Goal: Task Accomplishment & Management: Manage account settings

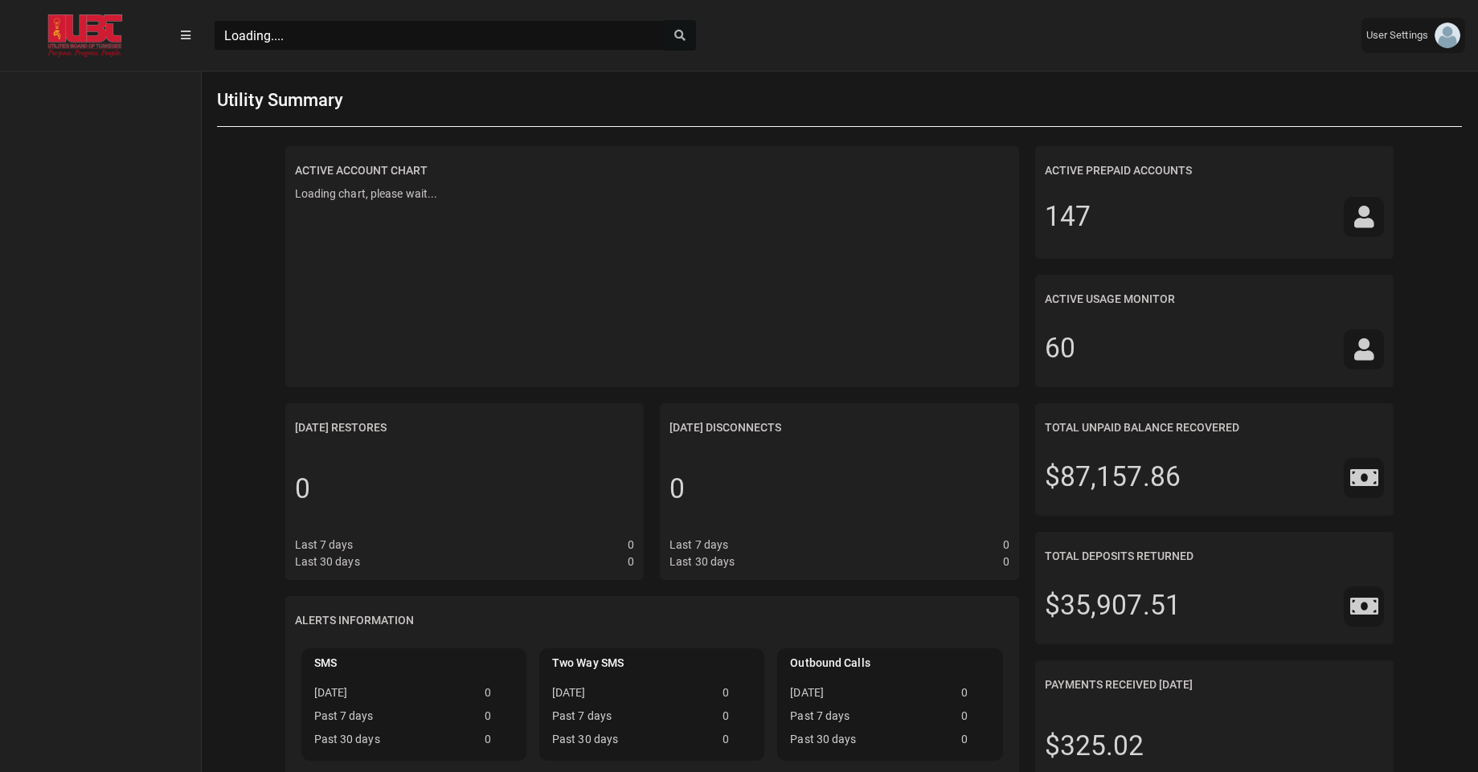
scroll to position [7, 1]
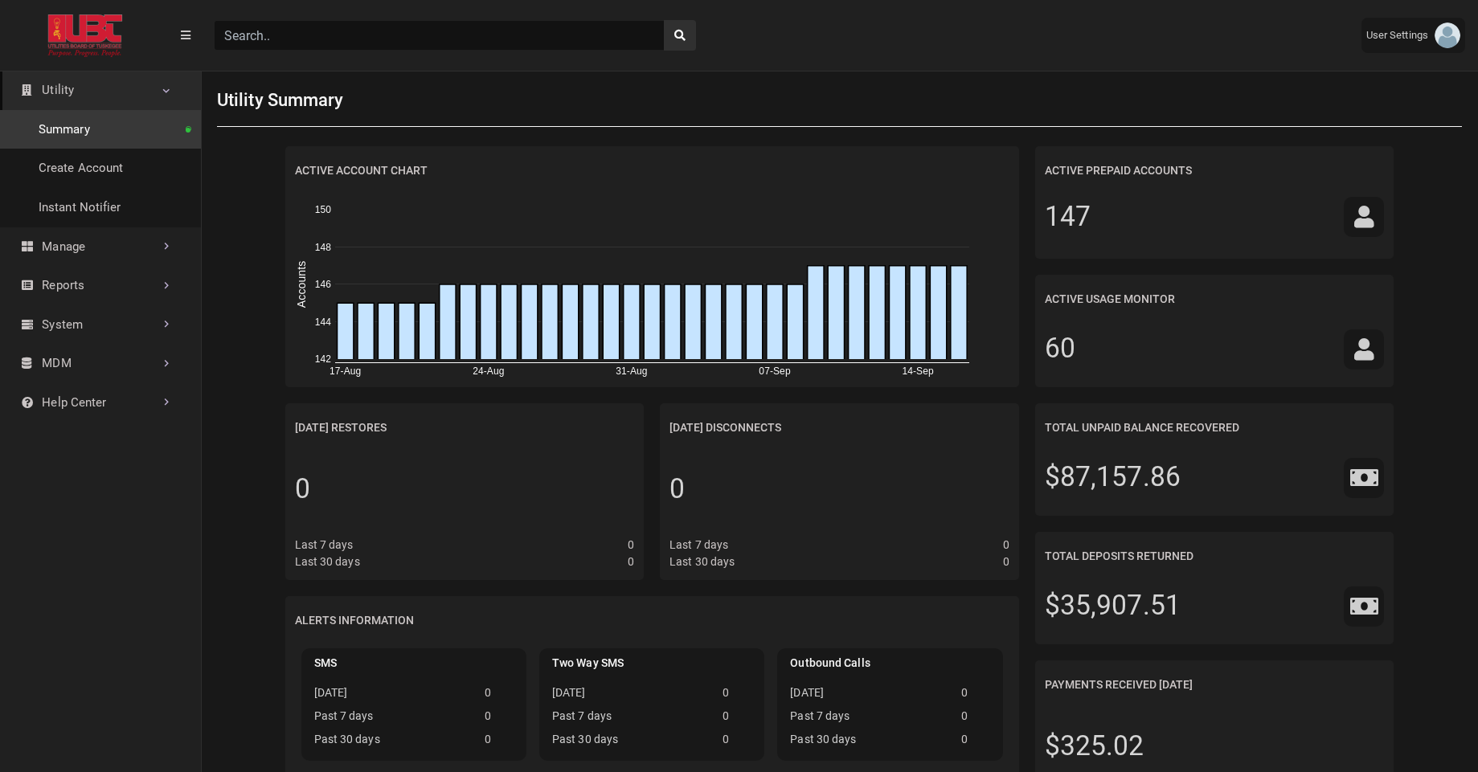
click at [86, 254] on link "Manage" at bounding box center [100, 246] width 201 height 39
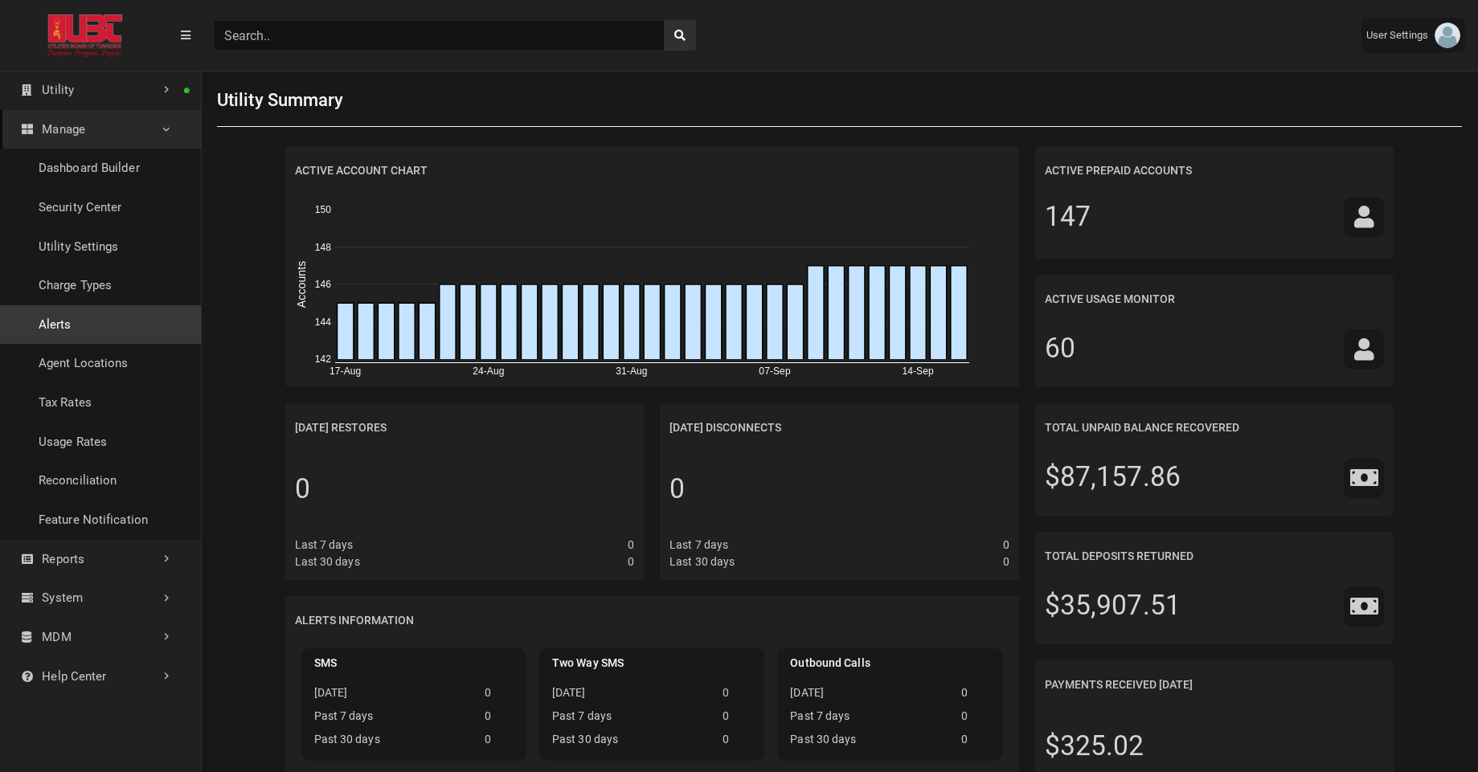
click at [79, 320] on link "Alerts" at bounding box center [100, 324] width 201 height 39
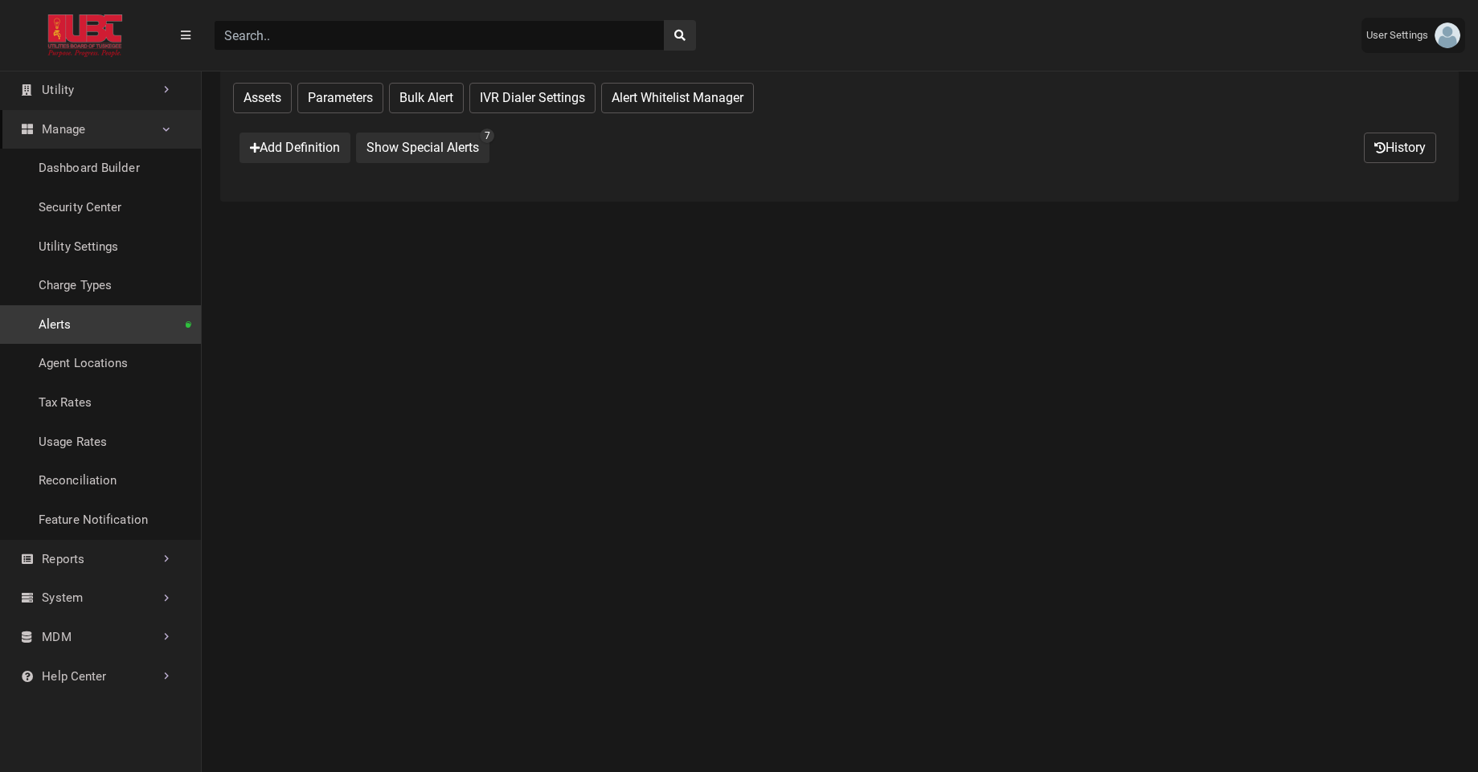
select select "25 per page"
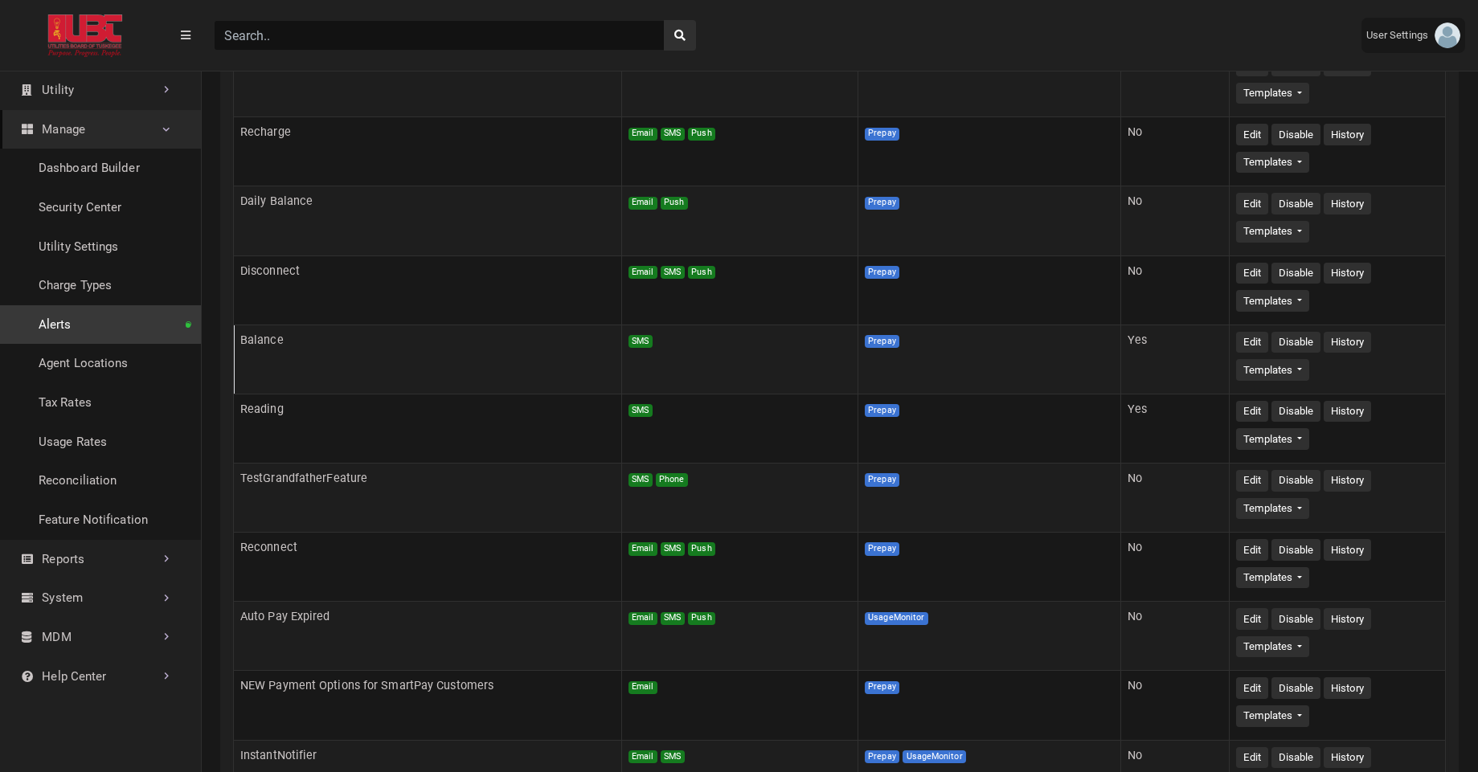
scroll to position [443, 0]
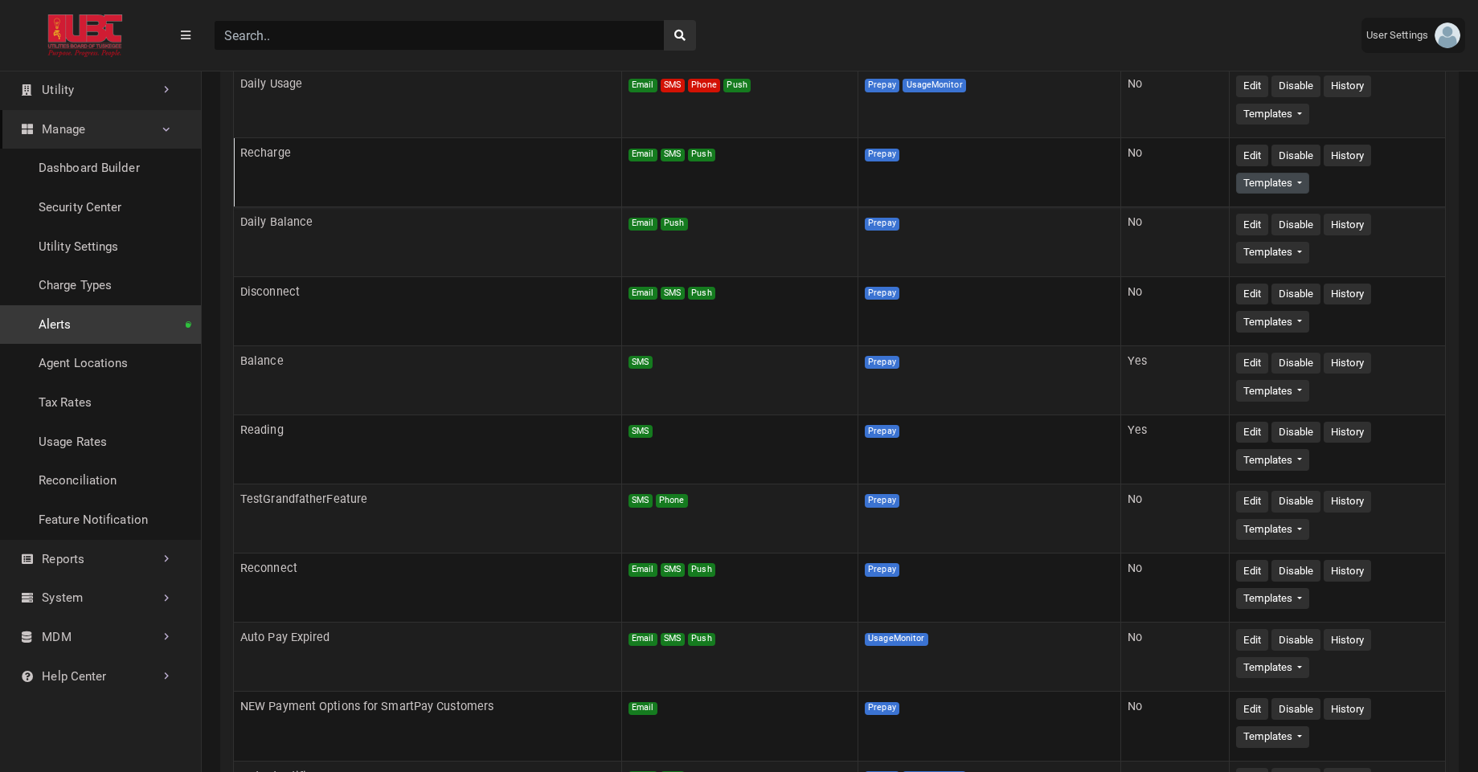
click at [1247, 184] on button "Templates" at bounding box center [1272, 184] width 73 height 22
click at [1264, 215] on link "Email" at bounding box center [1300, 214] width 127 height 26
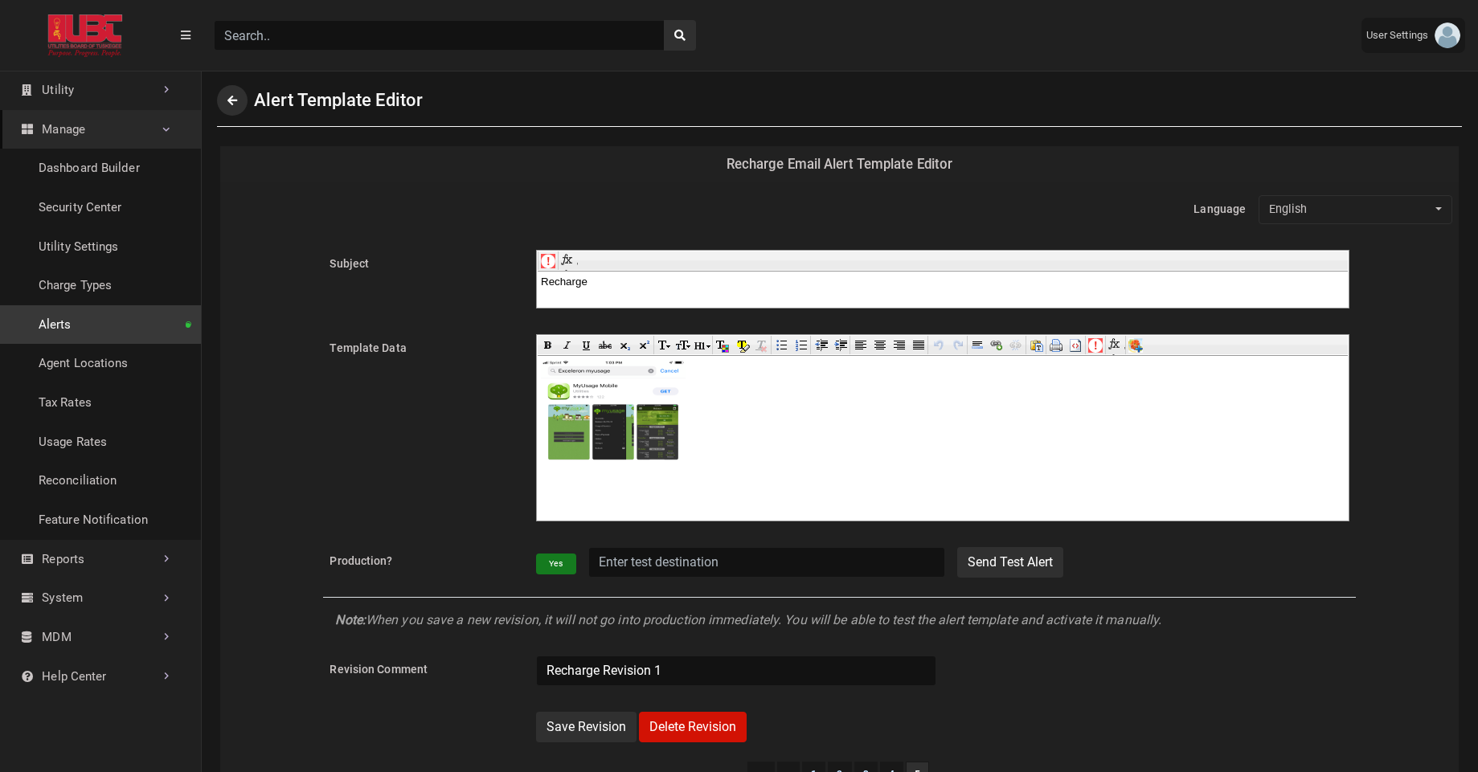
click at [629, 572] on input "Production?" at bounding box center [767, 562] width 358 height 31
type input "[PERSON_NAME][EMAIL_ADDRESS][DOMAIN_NAME]"
click at [993, 566] on button "Send Test Alert" at bounding box center [1010, 562] width 106 height 31
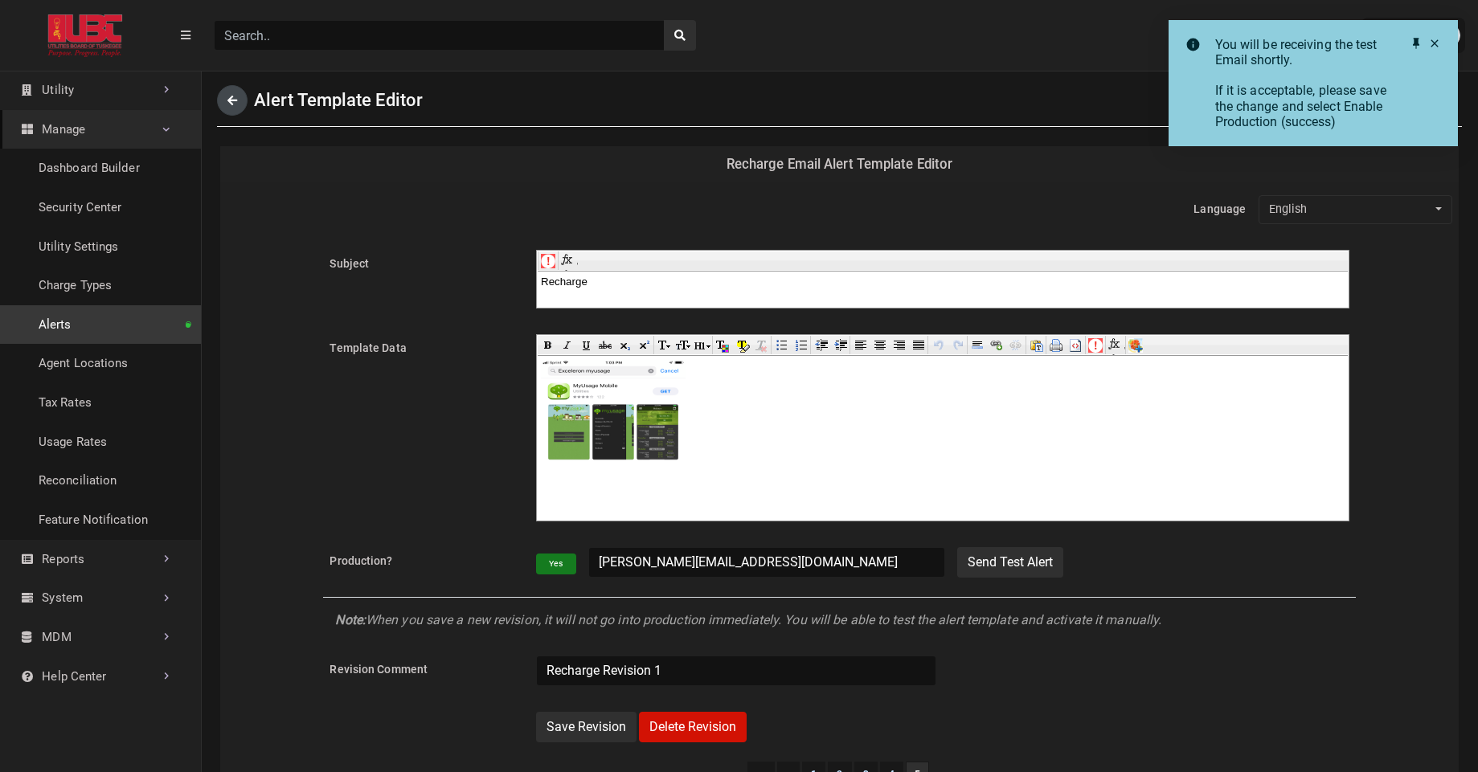
click at [239, 98] on button "Back" at bounding box center [232, 100] width 31 height 31
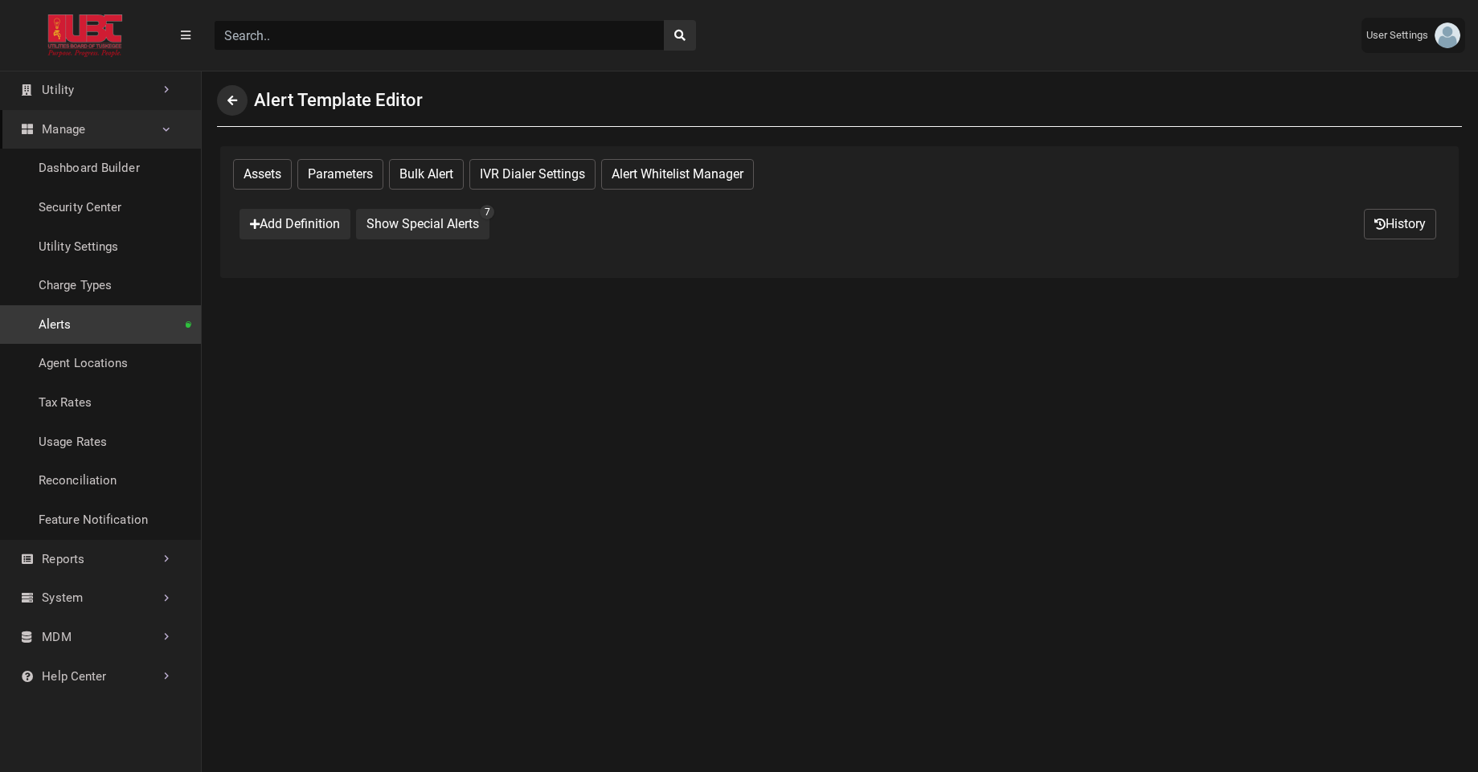
select select "25 per page"
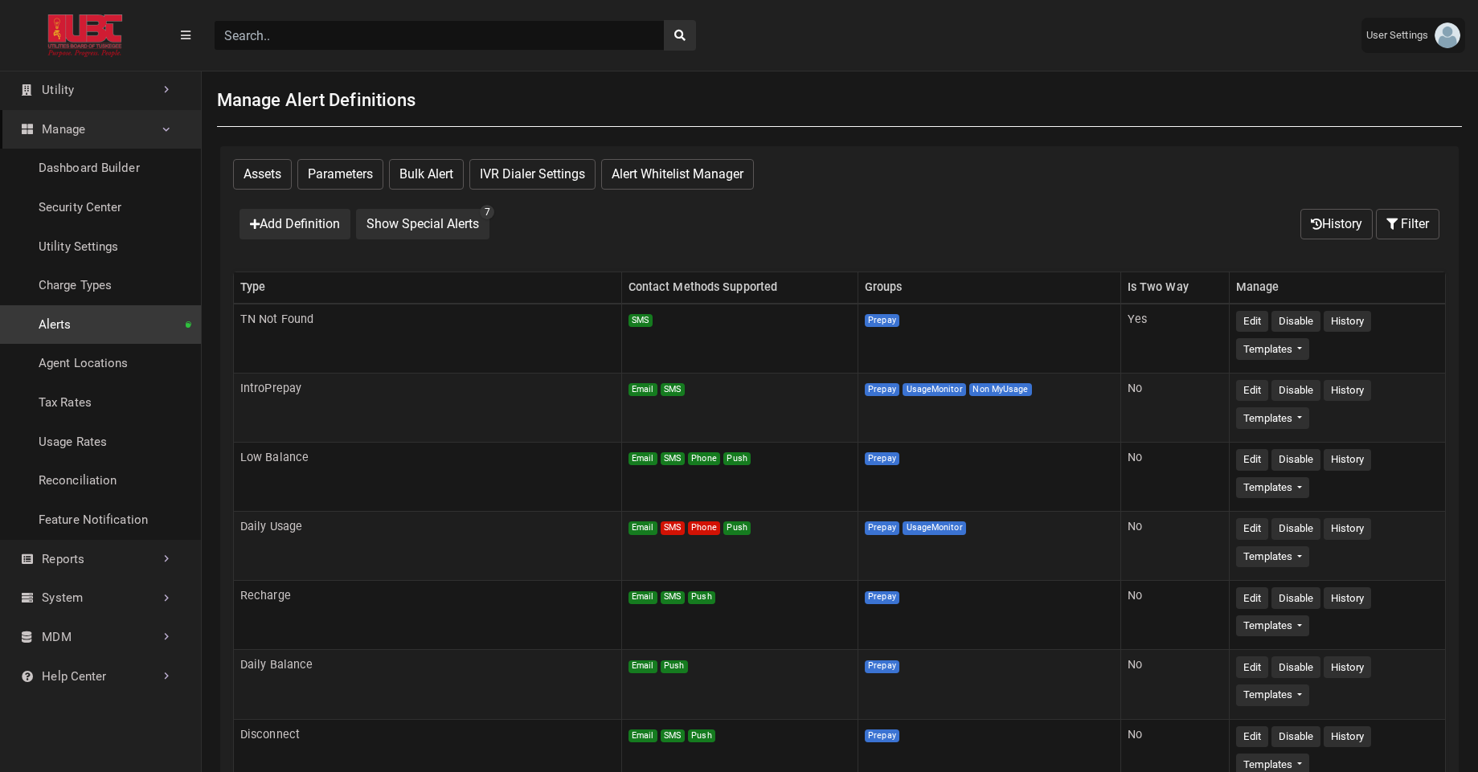
scroll to position [1, 0]
click at [141, 92] on link "Utility" at bounding box center [100, 90] width 201 height 39
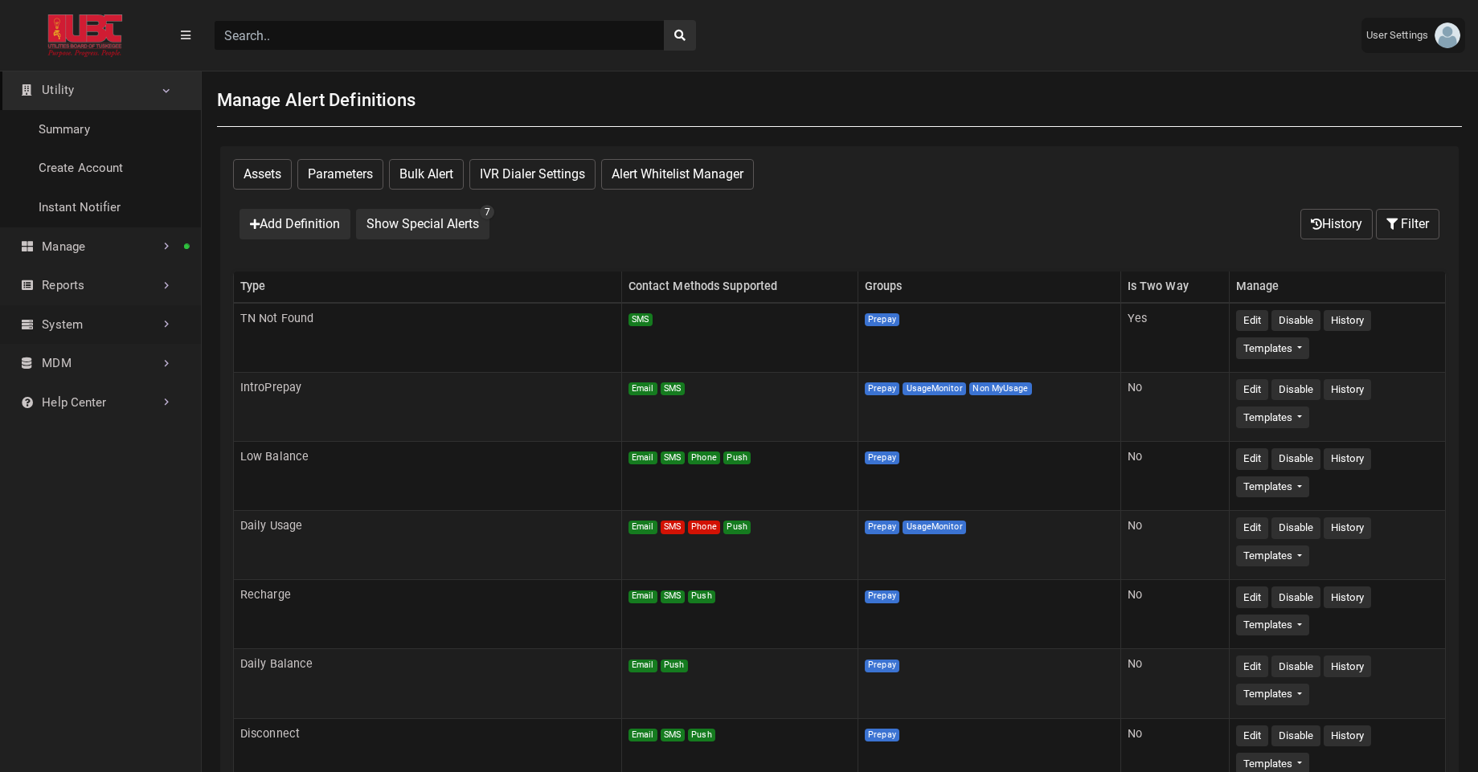
click at [90, 340] on link "System" at bounding box center [100, 324] width 201 height 39
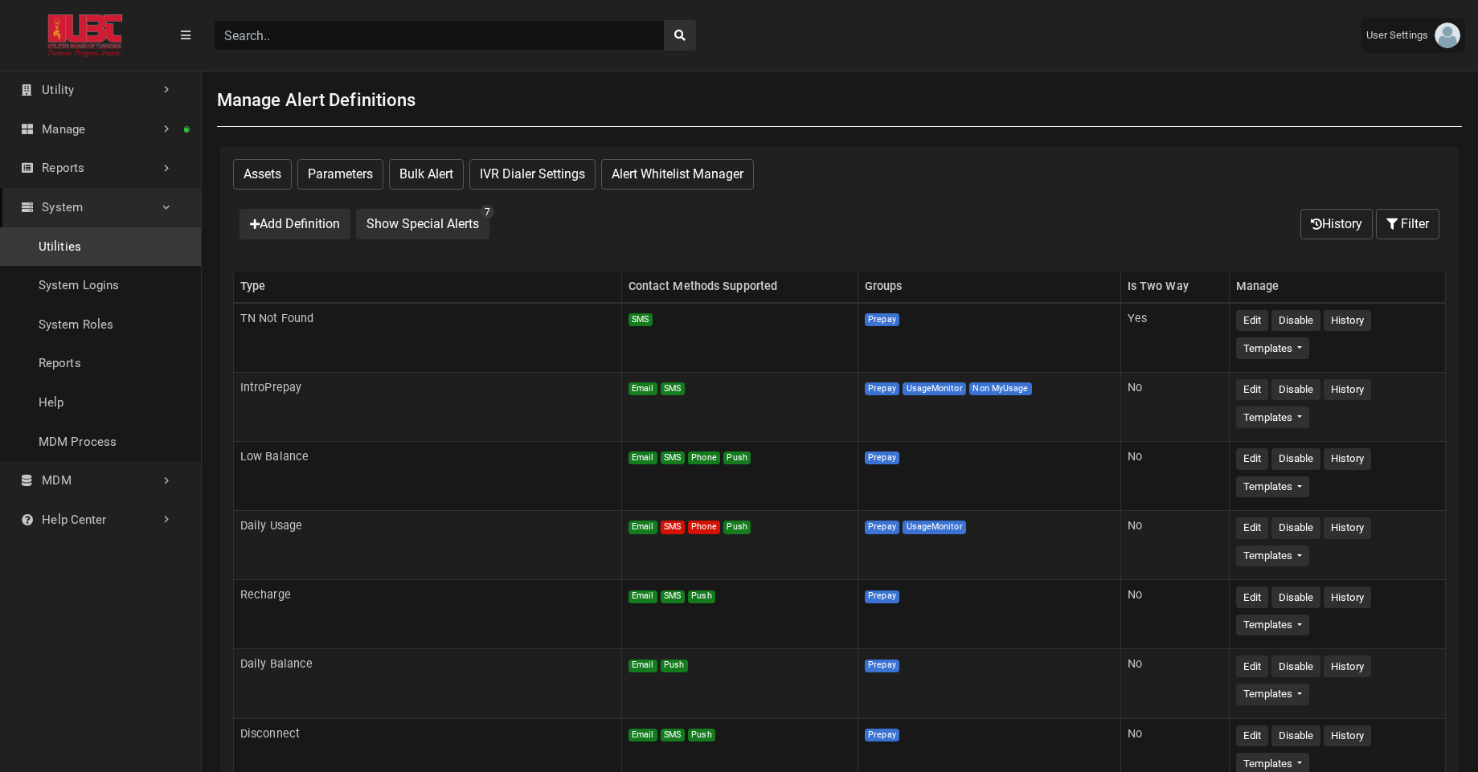
click at [64, 261] on link "Utilities" at bounding box center [100, 246] width 201 height 39
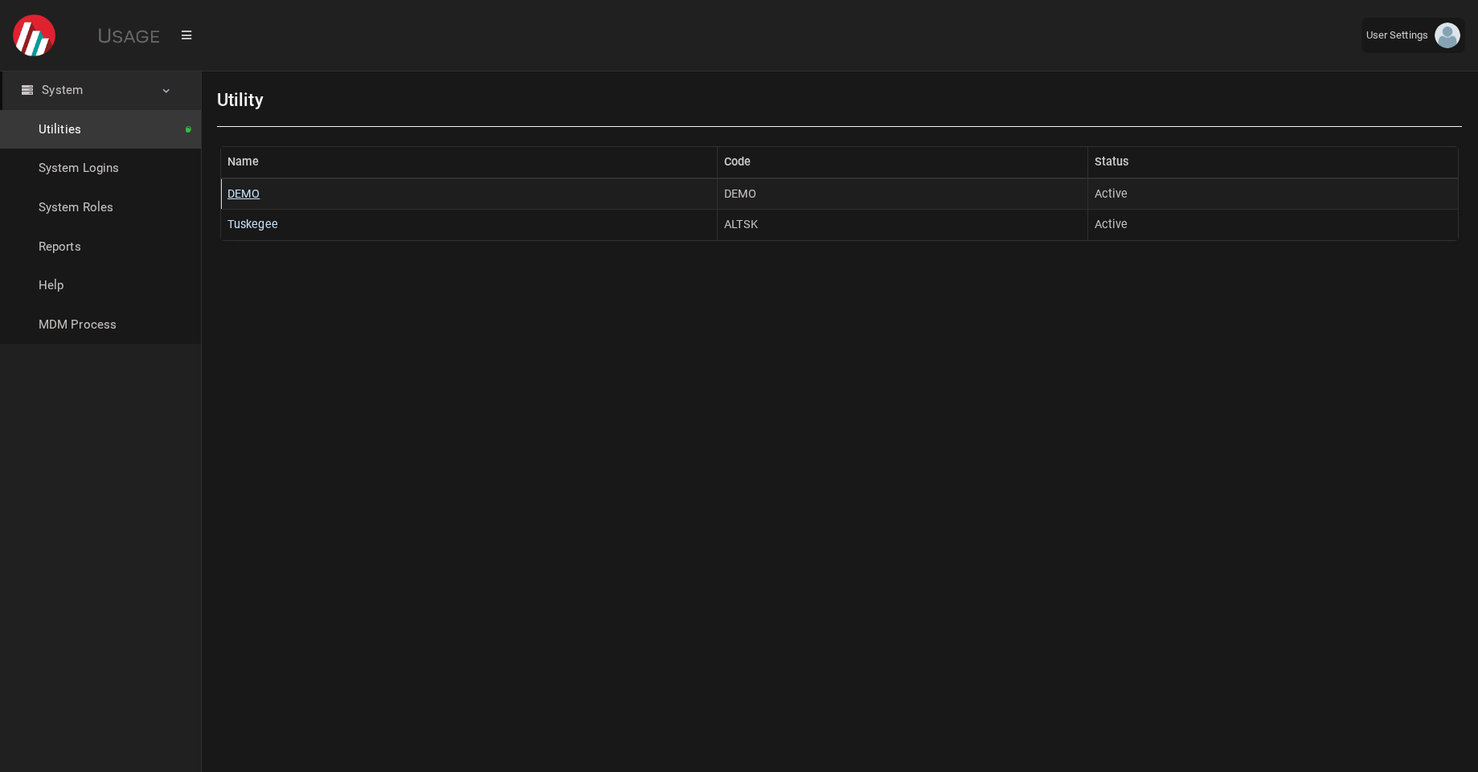
click at [249, 198] on link "DEMO" at bounding box center [243, 194] width 32 height 14
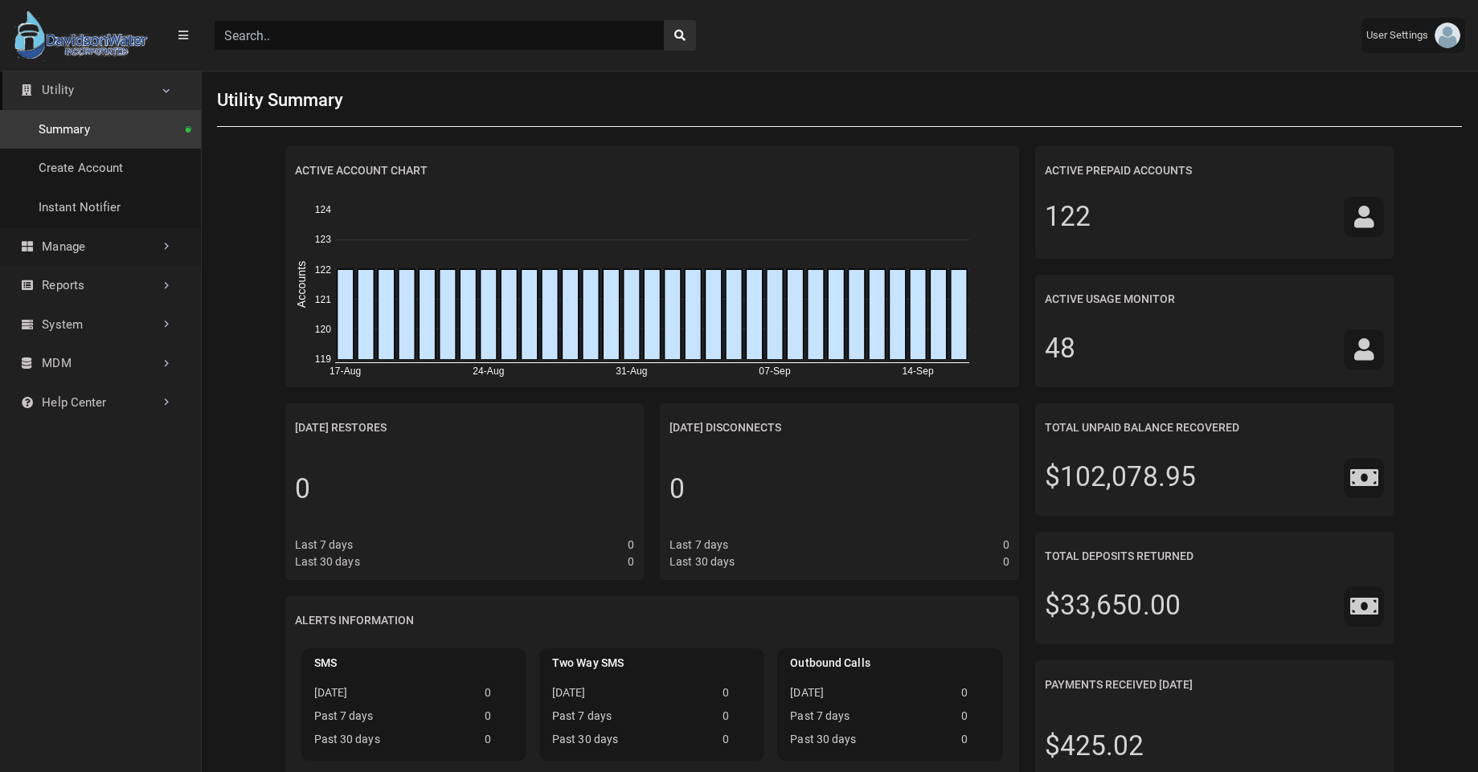
click at [107, 262] on link "Manage" at bounding box center [100, 246] width 201 height 39
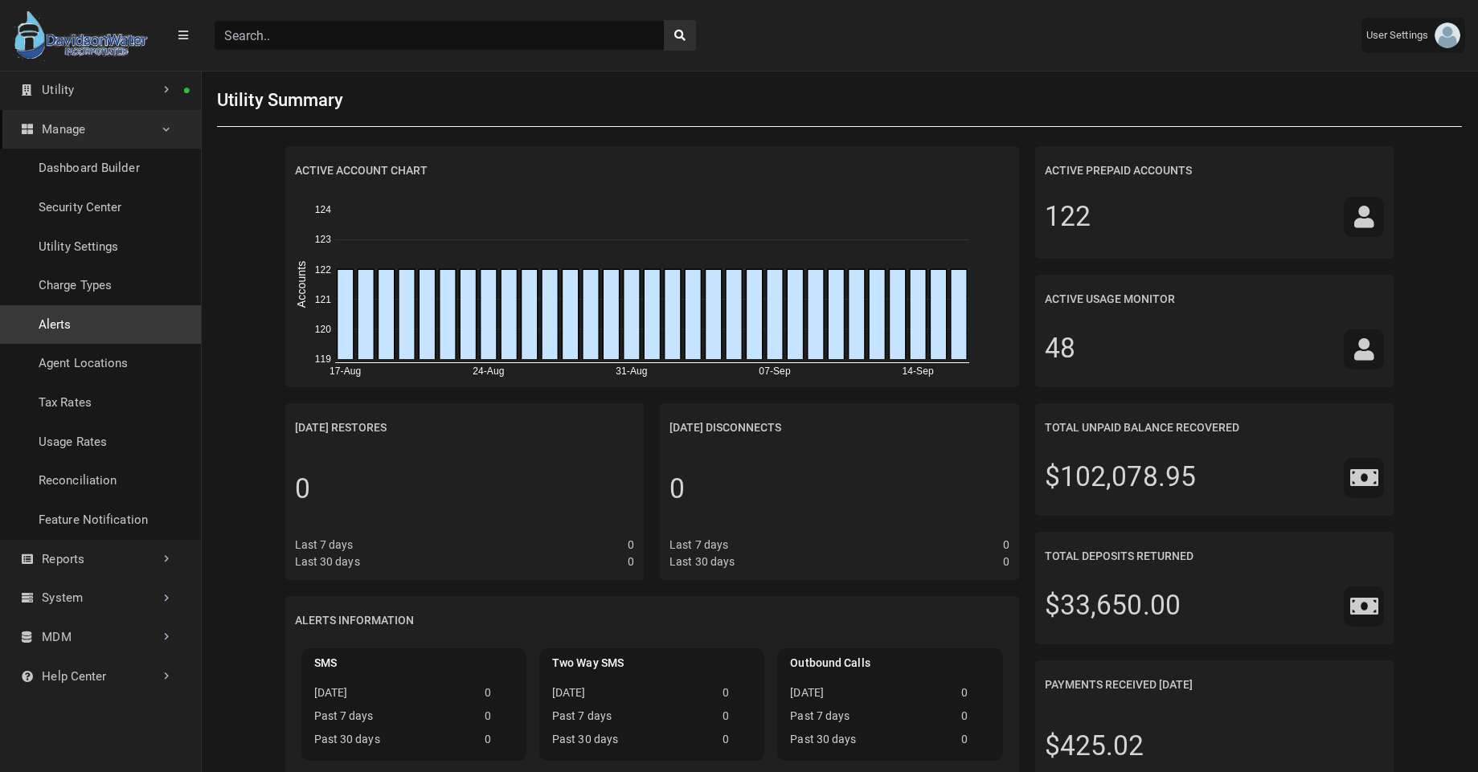
click at [84, 313] on link "Alerts" at bounding box center [100, 324] width 201 height 39
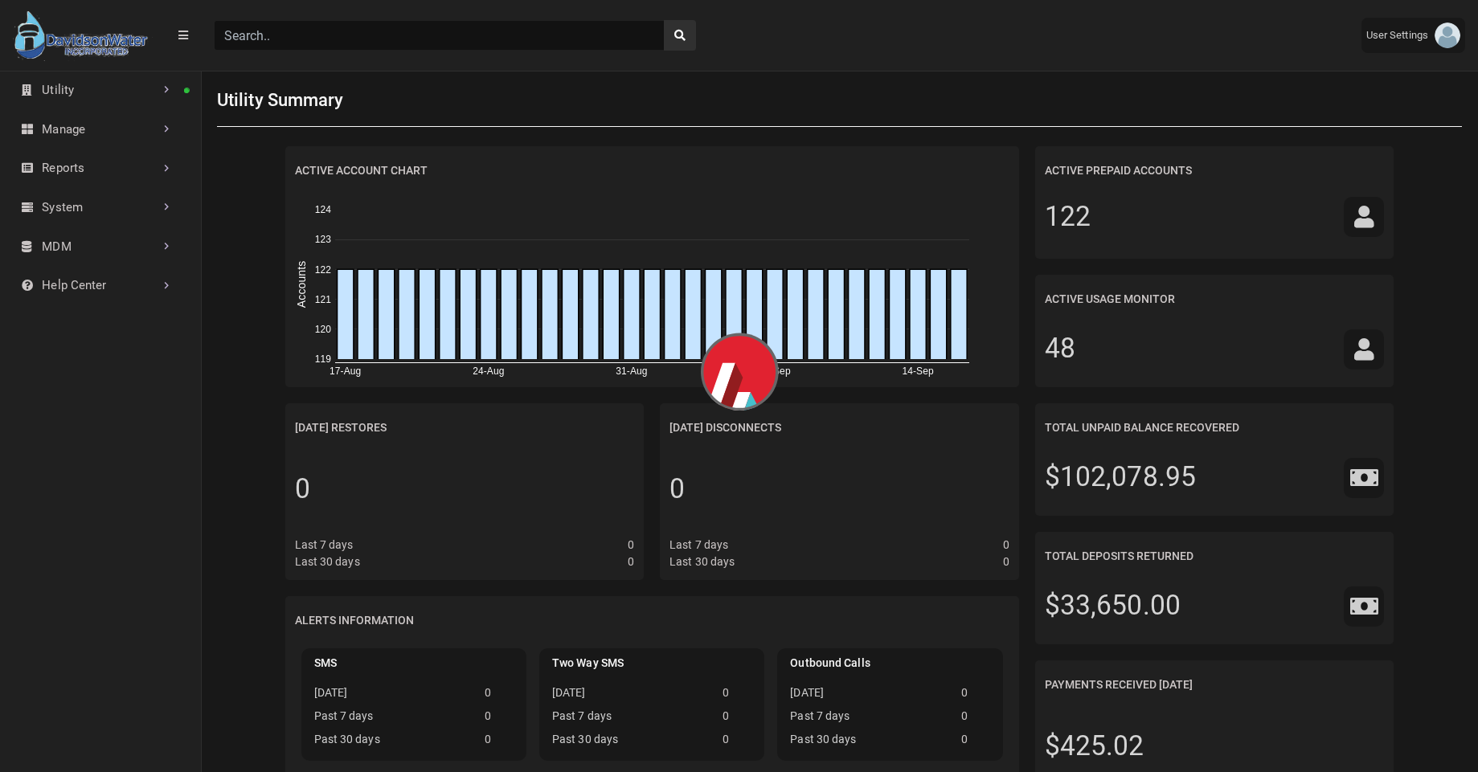
select select "25 per page"
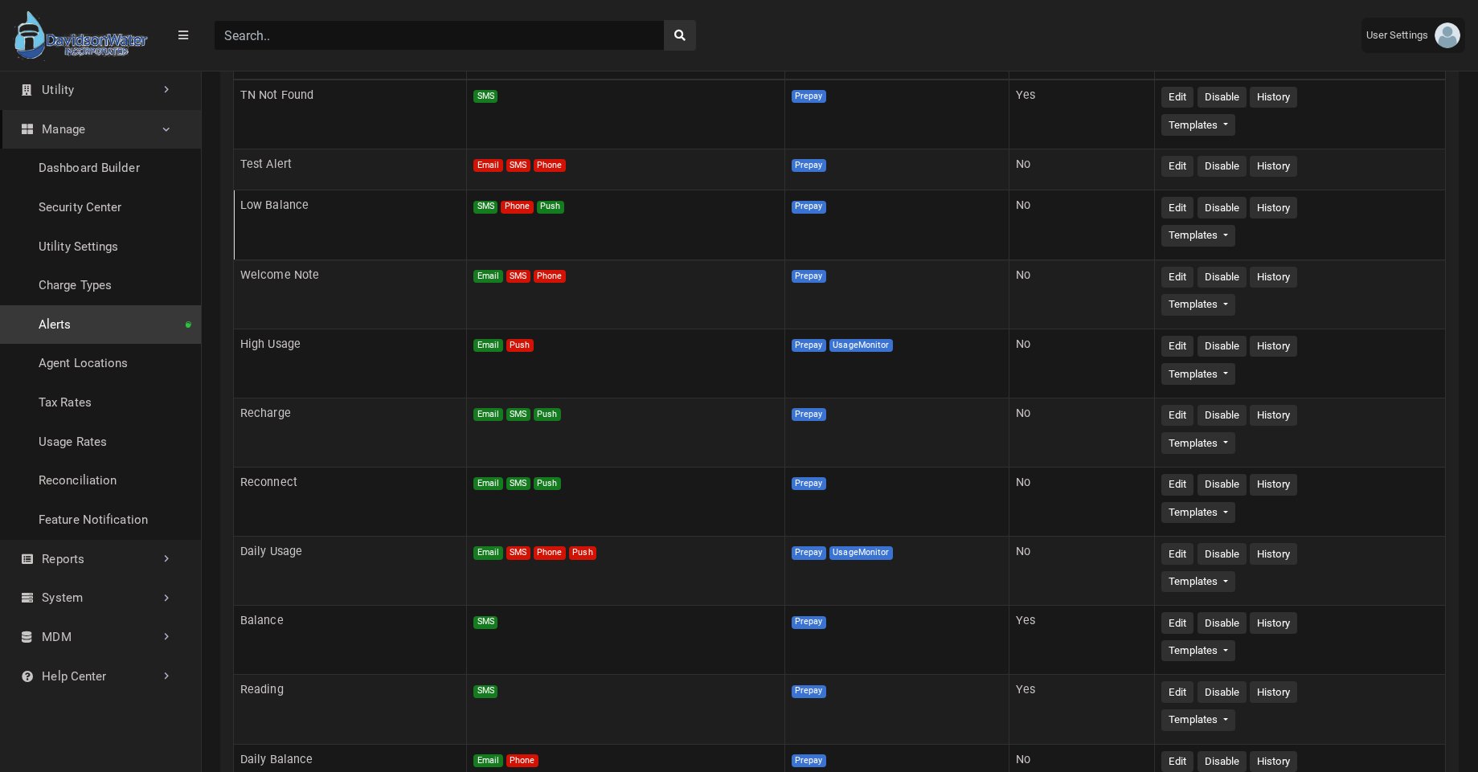
scroll to position [235, 0]
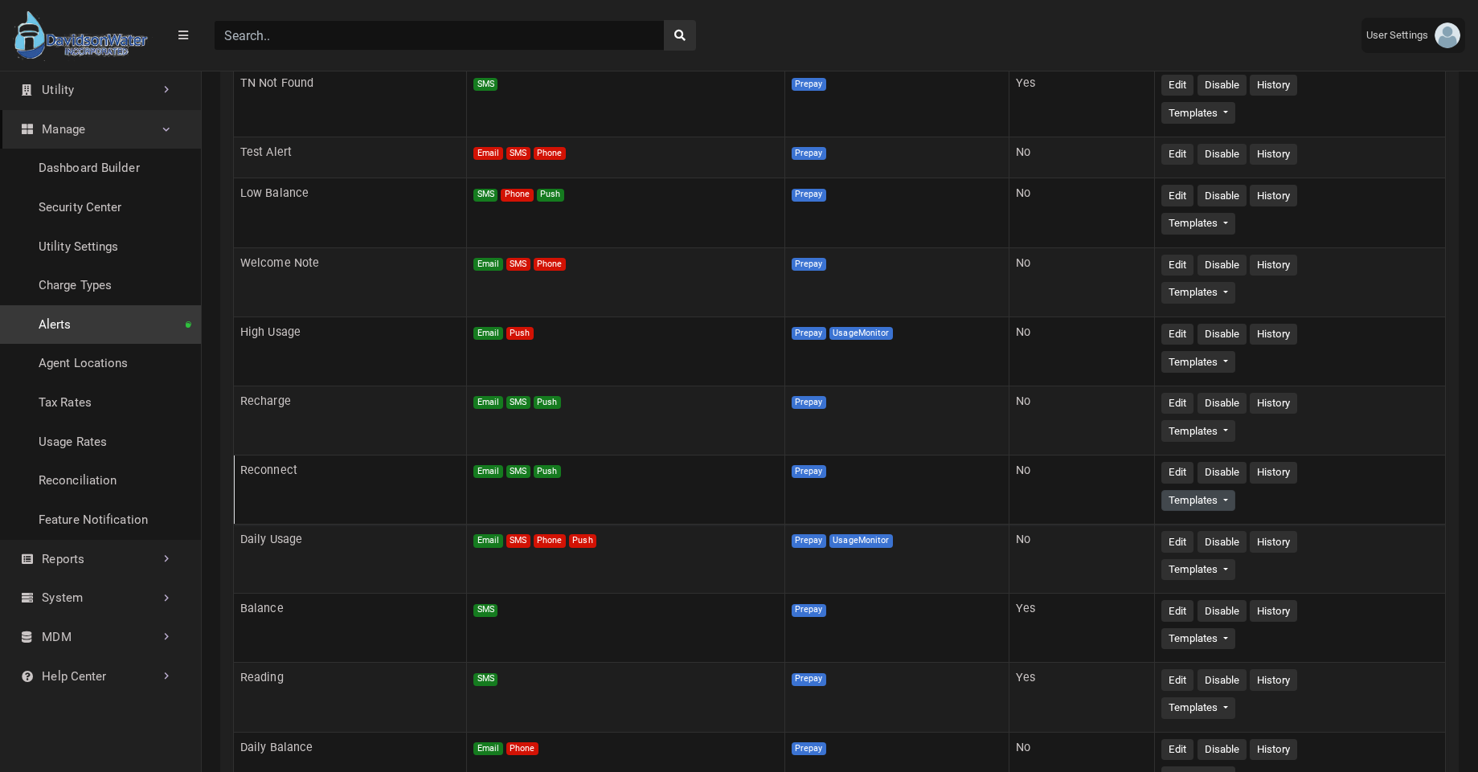
click at [1194, 511] on button "Templates" at bounding box center [1197, 501] width 73 height 22
click at [1195, 531] on link "Email" at bounding box center [1225, 531] width 127 height 26
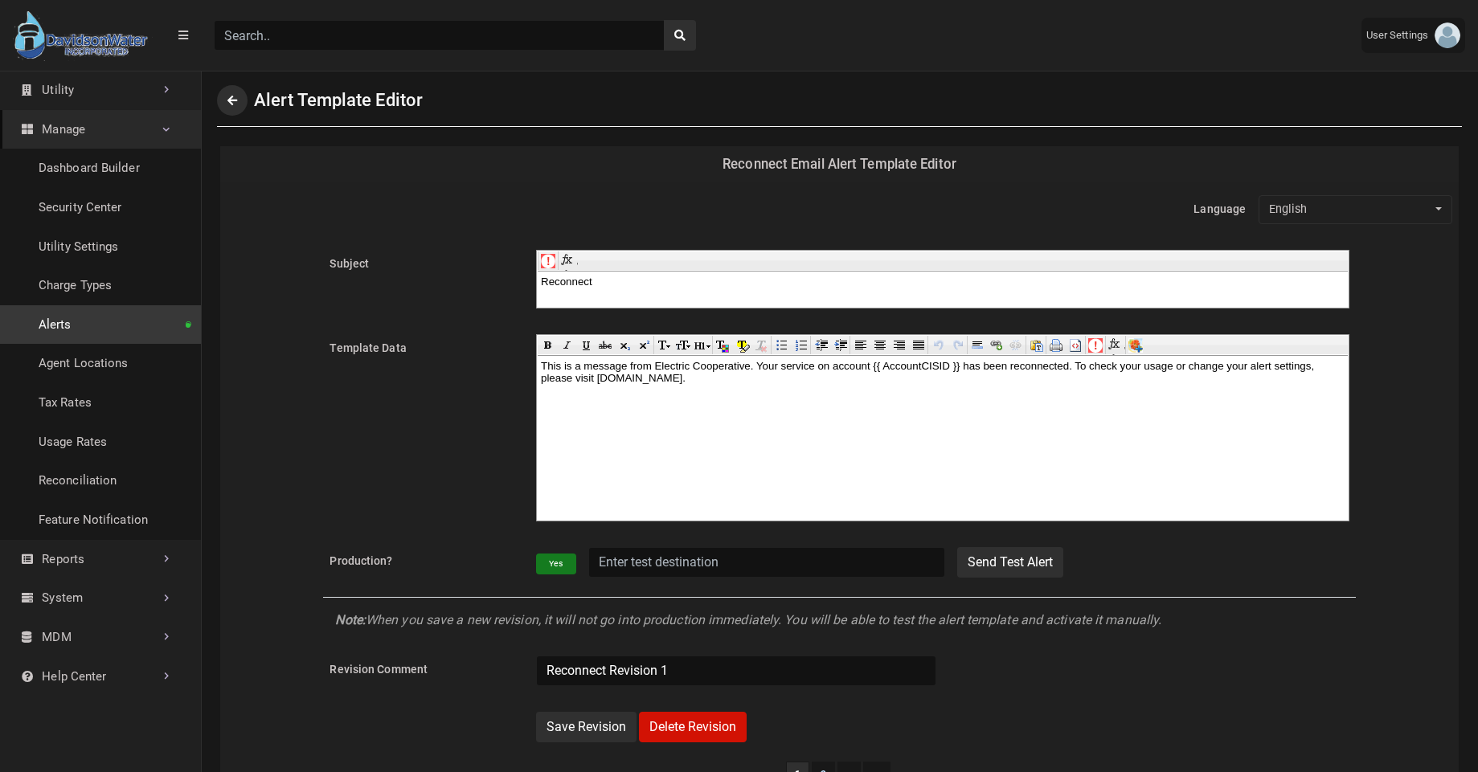
scroll to position [2, 0]
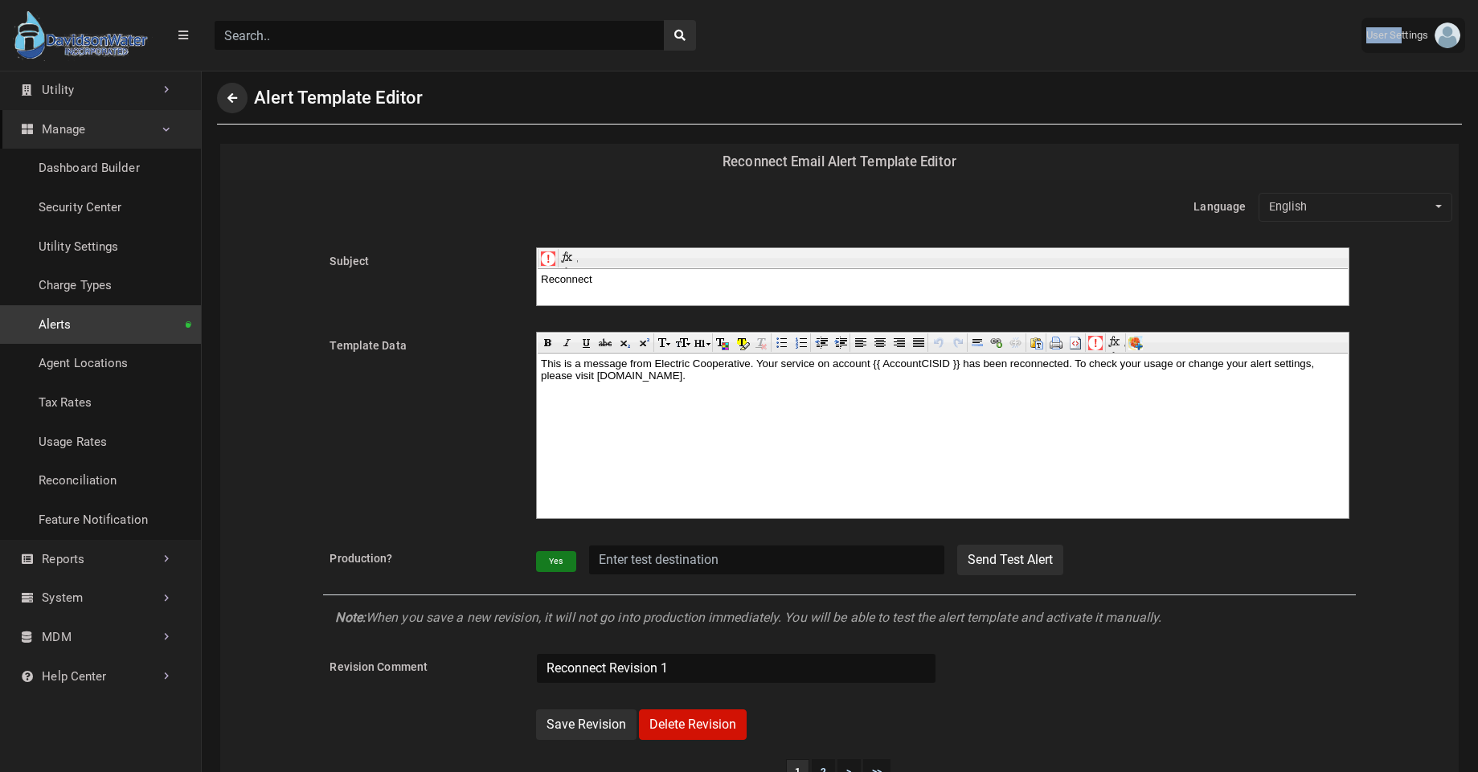
drag, startPoint x: 1405, startPoint y: 14, endPoint x: 1399, endPoint y: 36, distance: 23.2
click at [1399, 36] on div "User Settings ESI [PERSON_NAME][EMAIL_ADDRESS][DOMAIN_NAME] Themes Full Screen …" at bounding box center [1413, 35] width 129 height 61
click at [1399, 36] on span "User Settings" at bounding box center [1400, 35] width 68 height 16
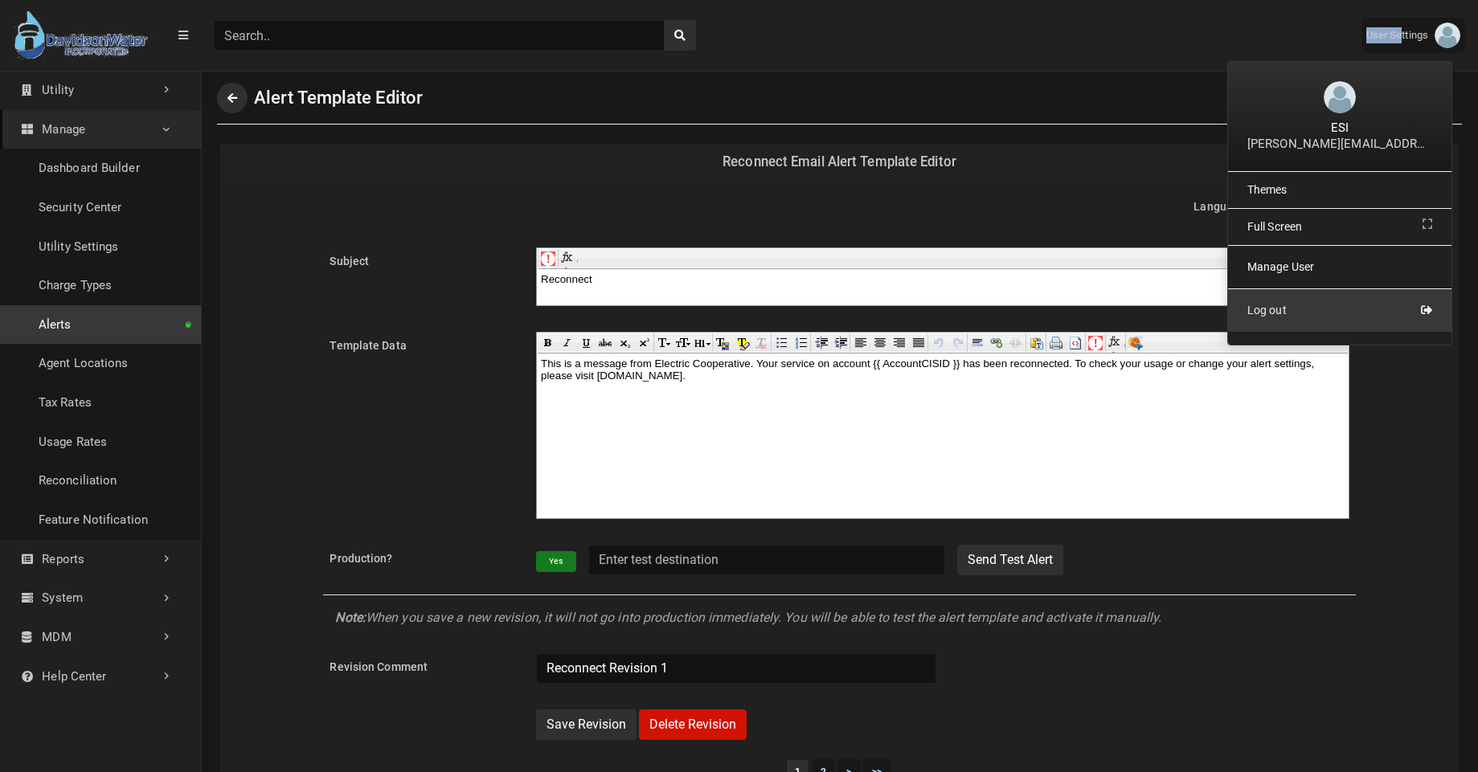
click at [1309, 322] on link "Log out" at bounding box center [1339, 310] width 223 height 43
